Goal: Information Seeking & Learning: Learn about a topic

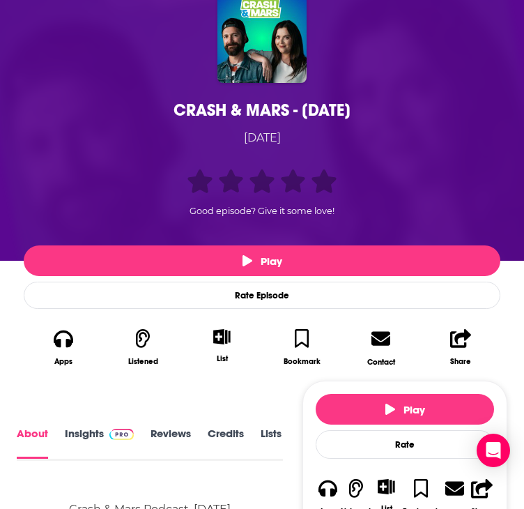
scroll to position [279, 0]
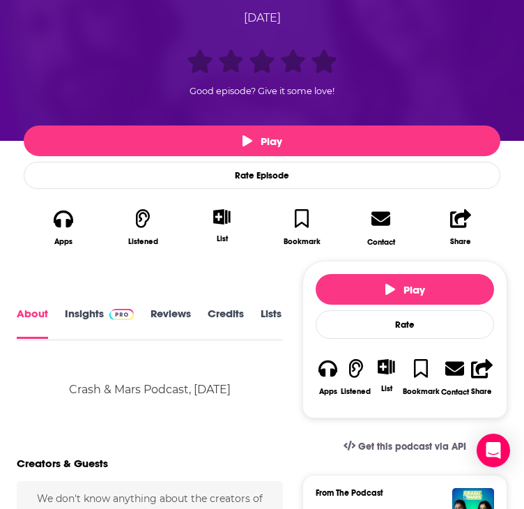
click at [83, 339] on link "Insights" at bounding box center [99, 322] width 69 height 31
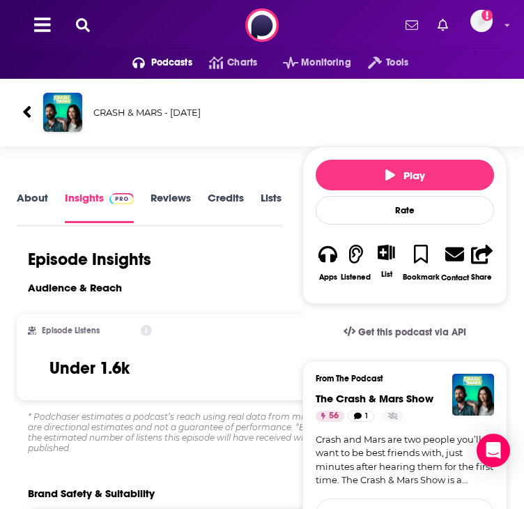
click at [20, 223] on link "About" at bounding box center [32, 207] width 31 height 31
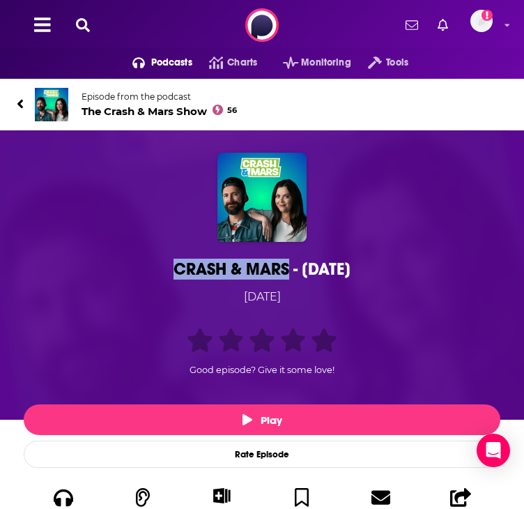
drag, startPoint x: 174, startPoint y: 291, endPoint x: 286, endPoint y: 289, distance: 111.6
click at [286, 280] on div "CRASH & MARS - AUG 20" at bounding box center [262, 269] width 470 height 21
copy h1 "CRASH & MARS"
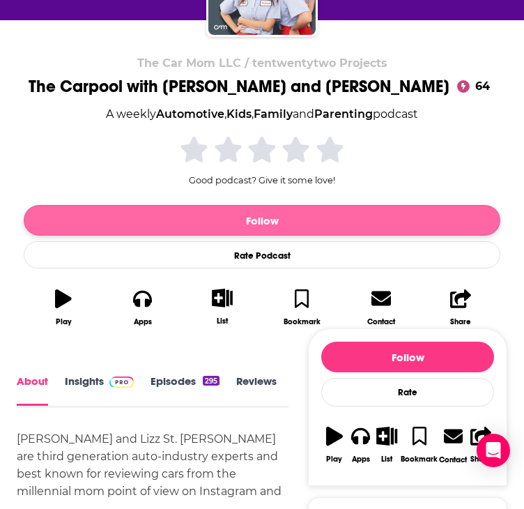
scroll to position [209, 0]
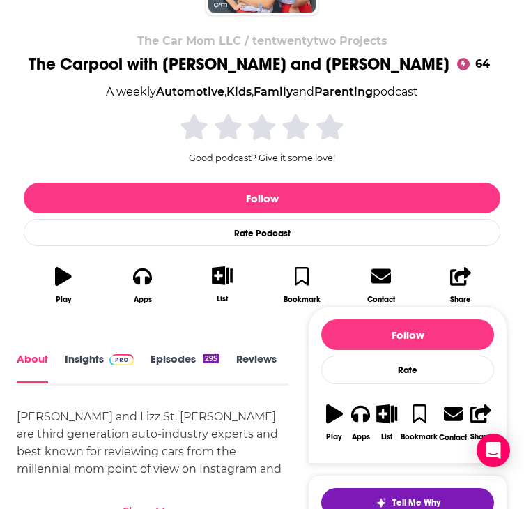
click at [84, 353] on link "Insights" at bounding box center [99, 368] width 69 height 31
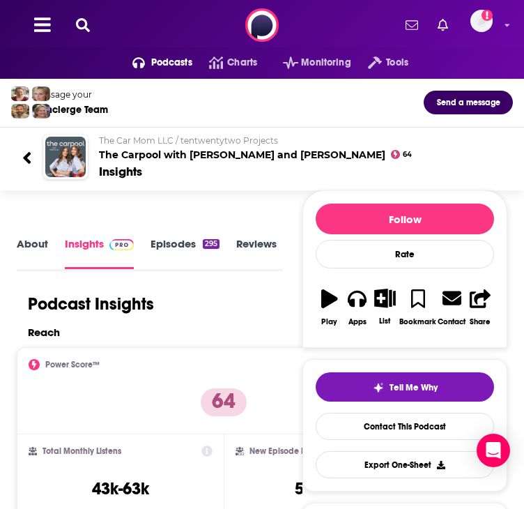
click at [31, 269] on link "About" at bounding box center [32, 253] width 31 height 32
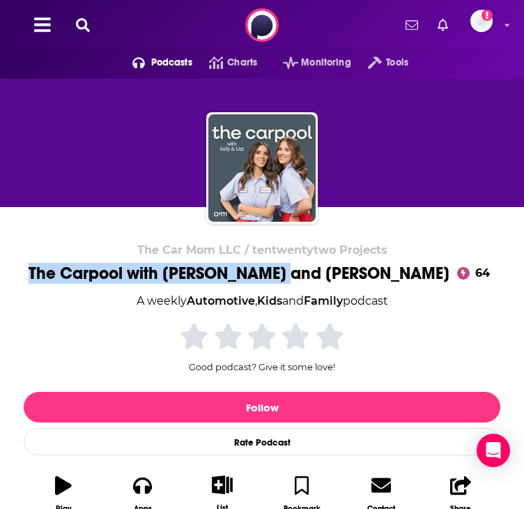
drag, startPoint x: 108, startPoint y: 275, endPoint x: 355, endPoint y: 276, distance: 246.8
click at [355, 276] on div "The Car Mom LLC / tentwentytwo Projects The Carpool with Kelly and Lizz 64 A we…" at bounding box center [262, 382] width 477 height 279
copy h1 "The Carpool with Kelly and Lizz"
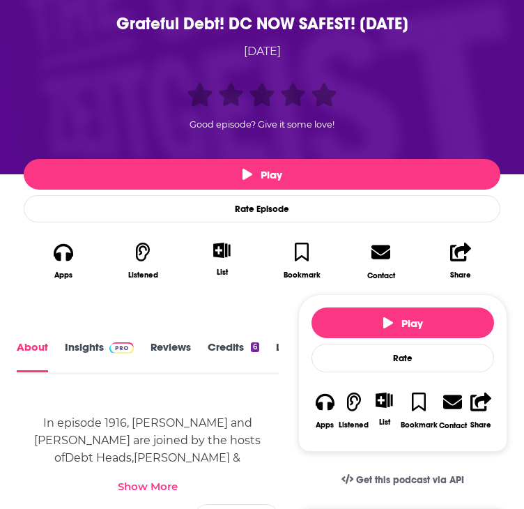
scroll to position [279, 0]
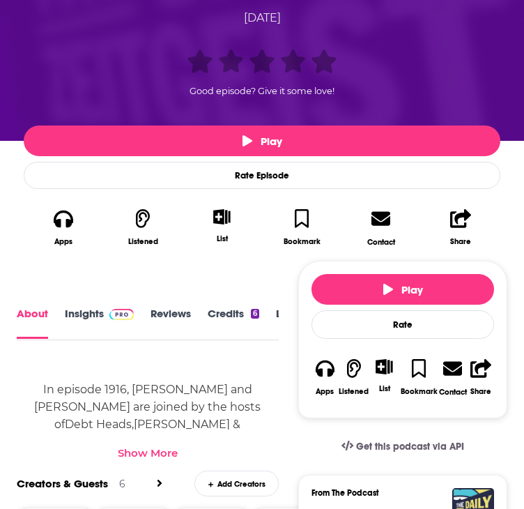
click at [81, 337] on link "Insights" at bounding box center [99, 322] width 69 height 31
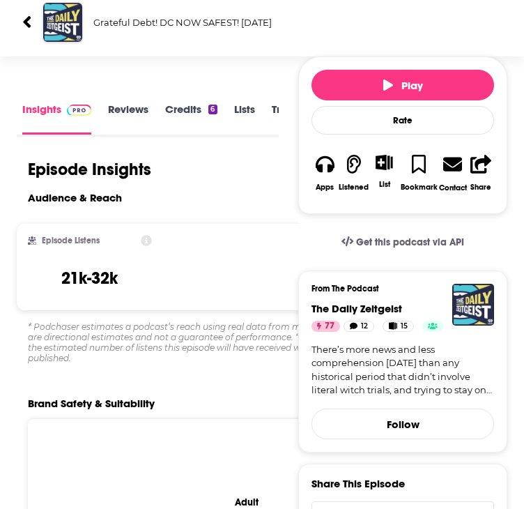
scroll to position [70, 0]
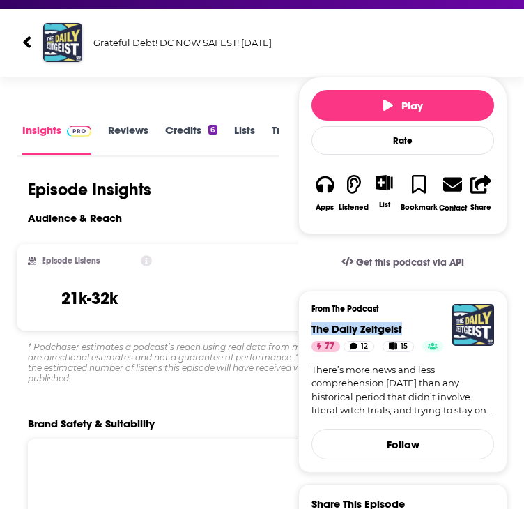
drag, startPoint x: 428, startPoint y: 353, endPoint x: 329, endPoint y: 352, distance: 99.0
click at [329, 335] on h4 "The Daily Zeitgeist" at bounding box center [403, 328] width 183 height 13
copy span "The Daily Zeitgeist"
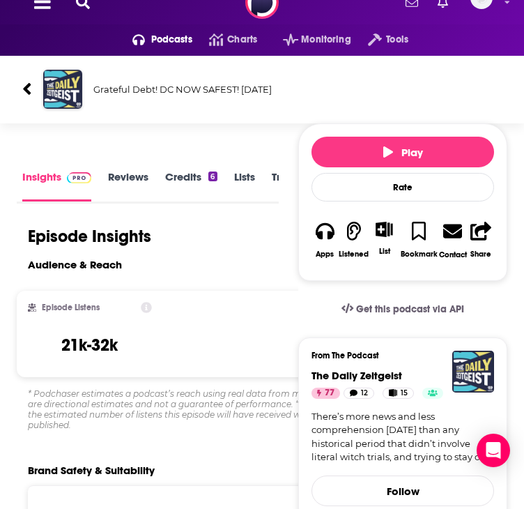
scroll to position [0, 0]
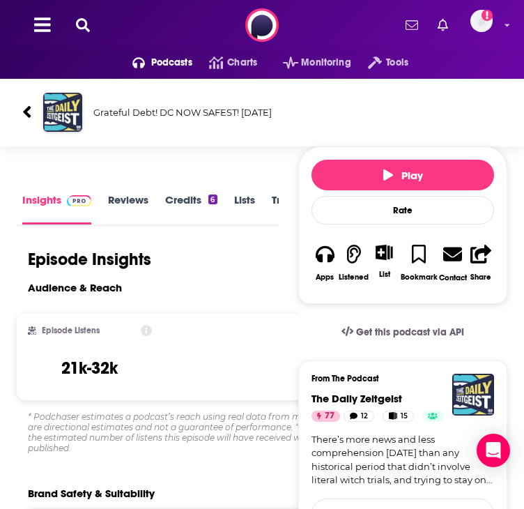
click at [124, 118] on h3 "Grateful Debt! DC NOW SAFEST! [DATE]" at bounding box center [297, 112] width 409 height 11
